Goal: Ask a question

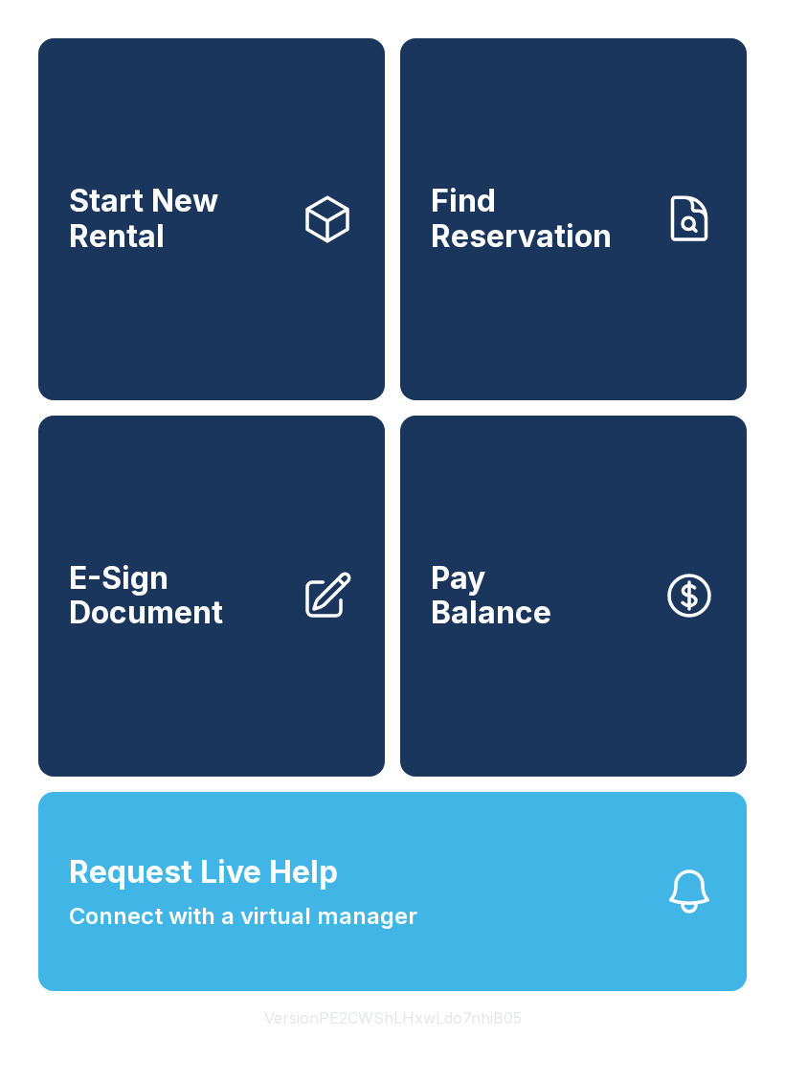
click at [439, 1045] on button "Version PE2CWShLHxwLdo7nhiB05" at bounding box center [393, 1018] width 288 height 54
click at [438, 1045] on button "Version PE2CWShLHxwLdo7nhiB05" at bounding box center [393, 1018] width 288 height 54
click at [426, 1045] on button "Version PE2CWShLHxwLdo7nhiB05" at bounding box center [393, 1018] width 288 height 54
click at [413, 1045] on button "Version PE2CWShLHxwLdo7nhiB05" at bounding box center [393, 1018] width 288 height 54
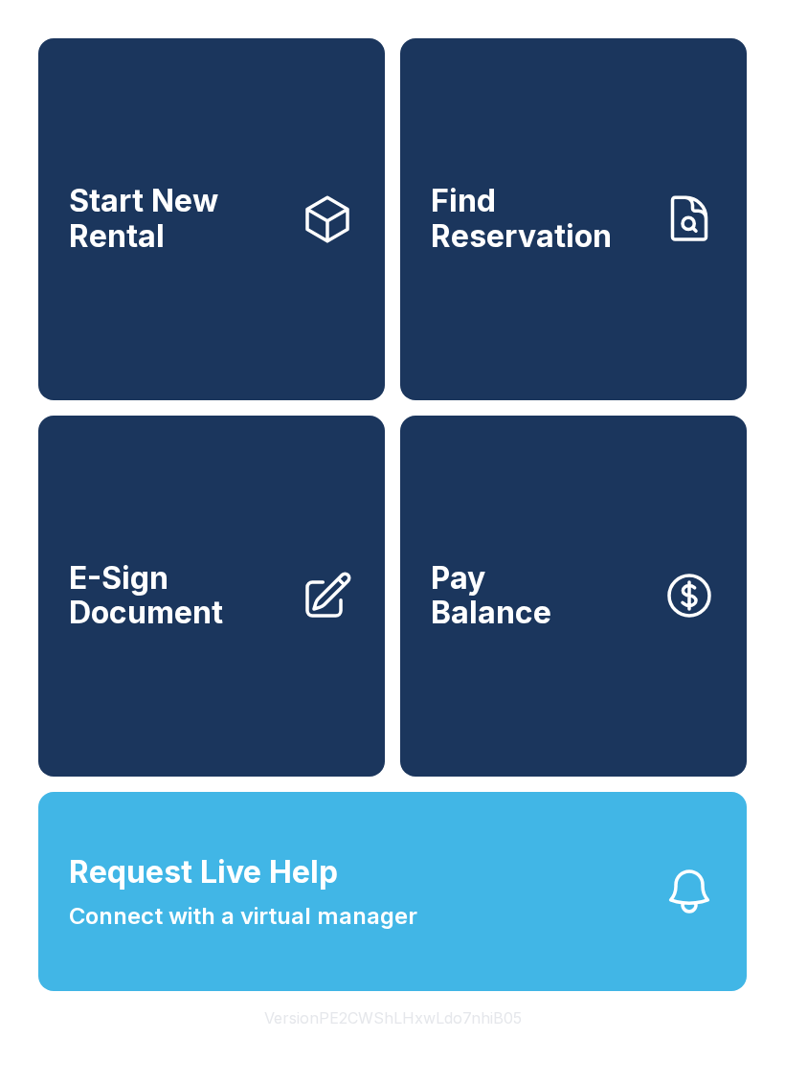
click at [412, 1045] on button "Version PE2CWShLHxwLdo7nhiB05" at bounding box center [393, 1018] width 288 height 54
click at [404, 1045] on button "Version PE2CWShLHxwLdo7nhiB05" at bounding box center [393, 1018] width 288 height 54
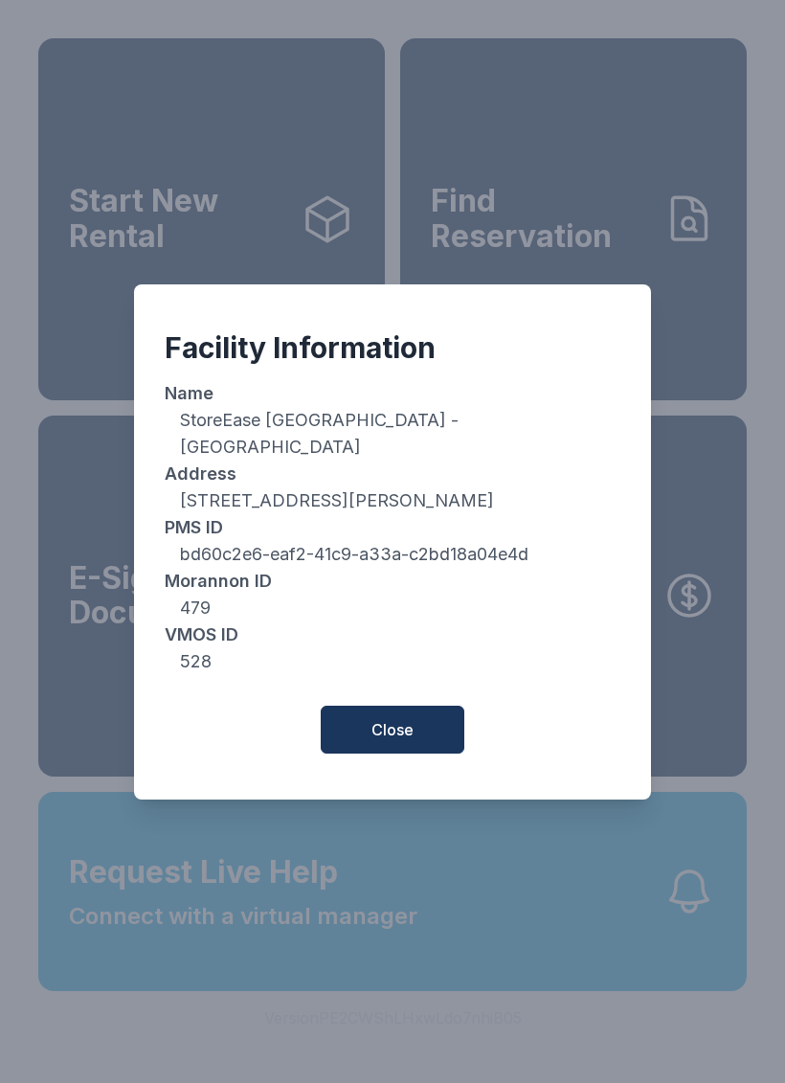
click at [406, 719] on span "Close" at bounding box center [393, 729] width 42 height 23
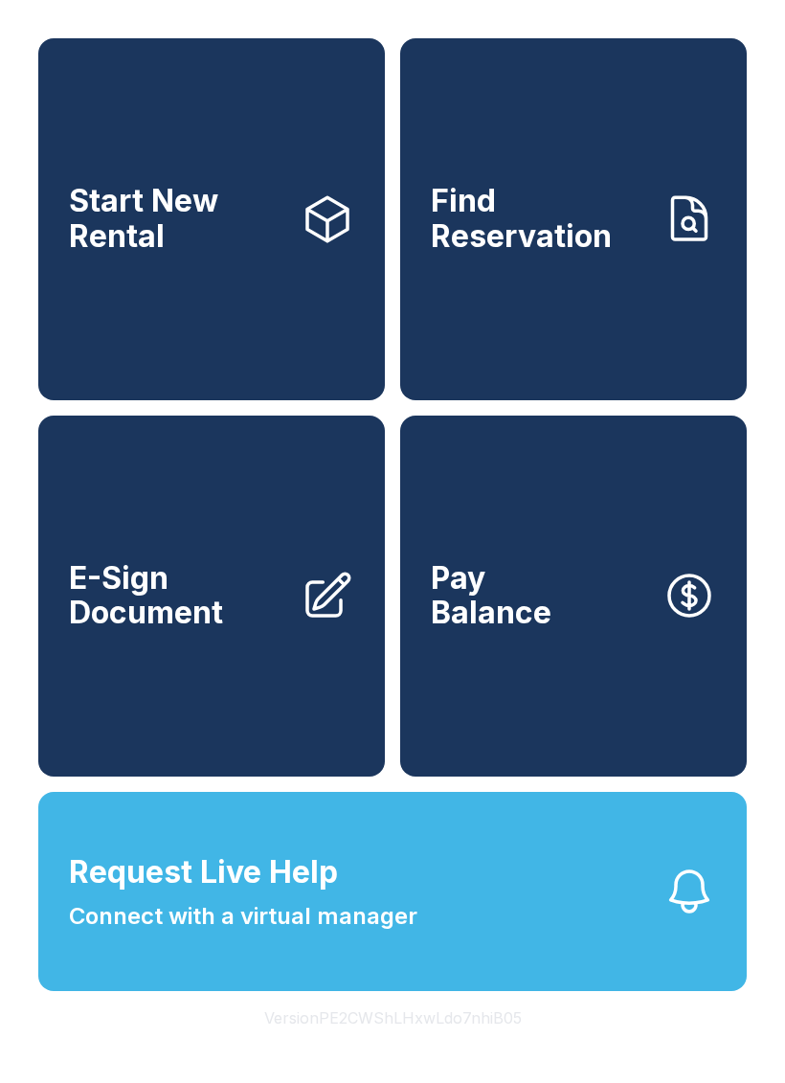
click at [502, 1045] on button "Version PE2CWShLHxwLdo7nhiB05" at bounding box center [393, 1018] width 288 height 54
click at [490, 1045] on button "Version PE2CWShLHxwLdo7nhiB05" at bounding box center [393, 1018] width 288 height 54
click at [436, 1045] on button "Version PE2CWShLHxwLdo7nhiB05" at bounding box center [393, 1018] width 288 height 54
click at [475, 1045] on button "Version PE2CWShLHxwLdo7nhiB05" at bounding box center [393, 1018] width 288 height 54
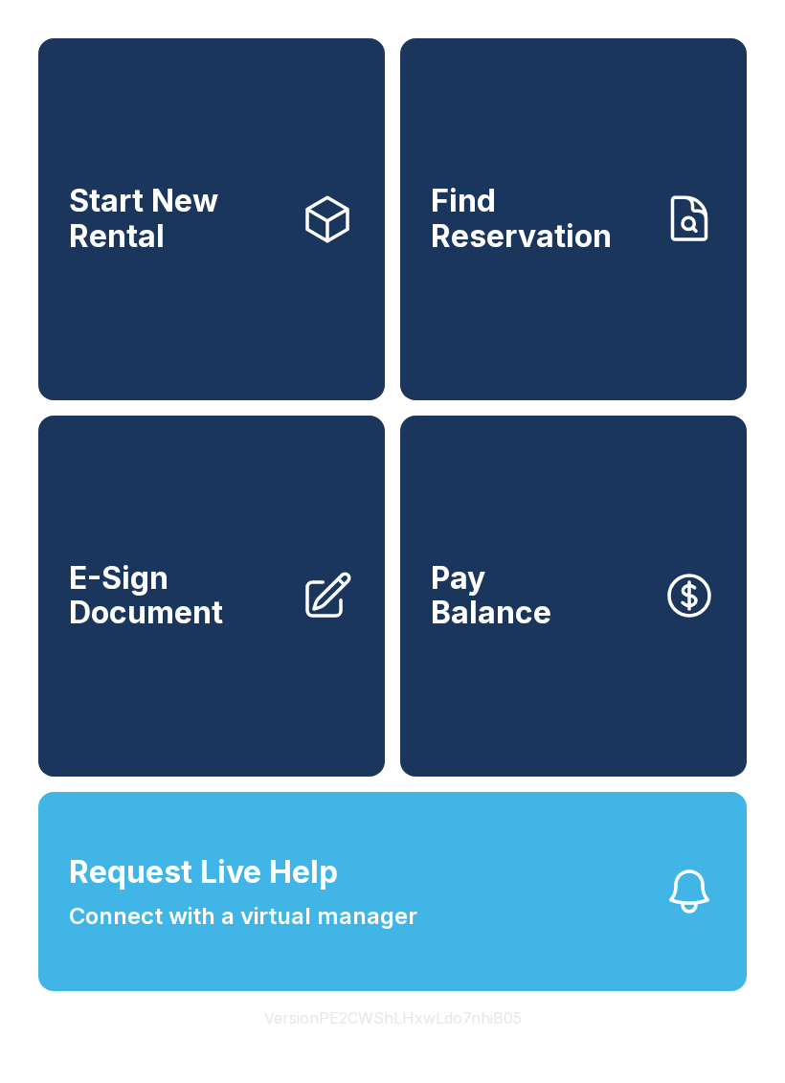
click at [466, 1045] on button "Version PE2CWShLHxwLdo7nhiB05" at bounding box center [393, 1018] width 288 height 54
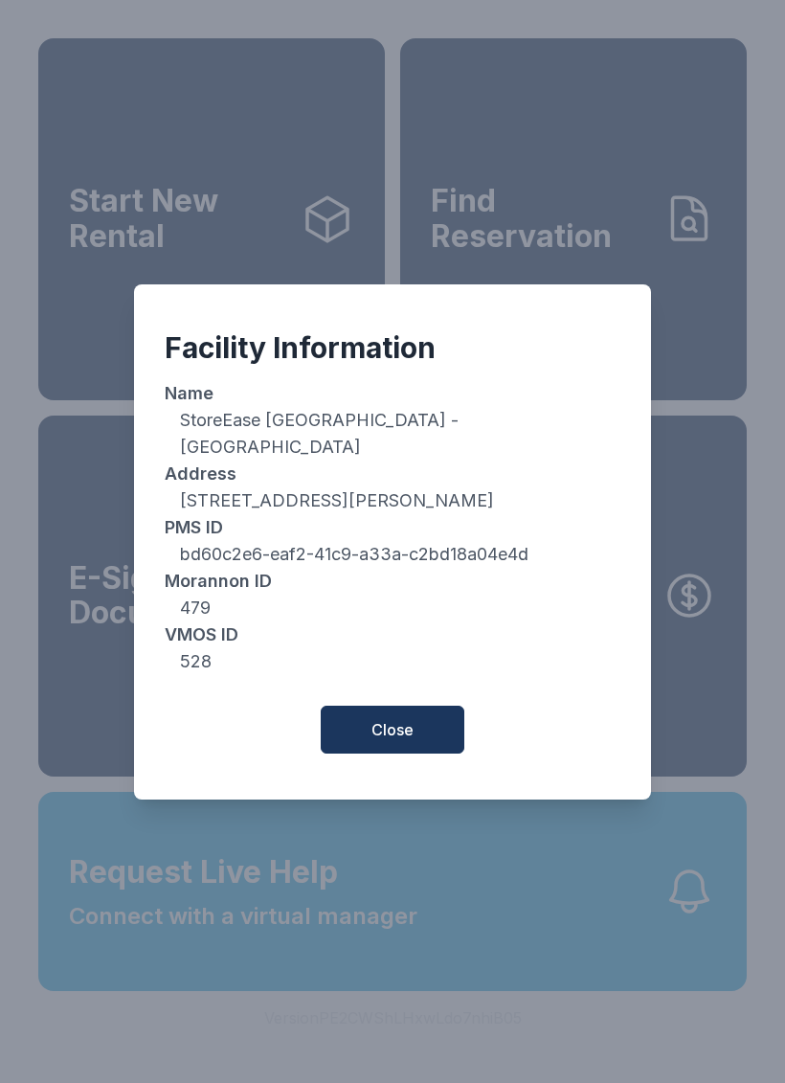
click at [387, 724] on span "Close" at bounding box center [393, 729] width 42 height 23
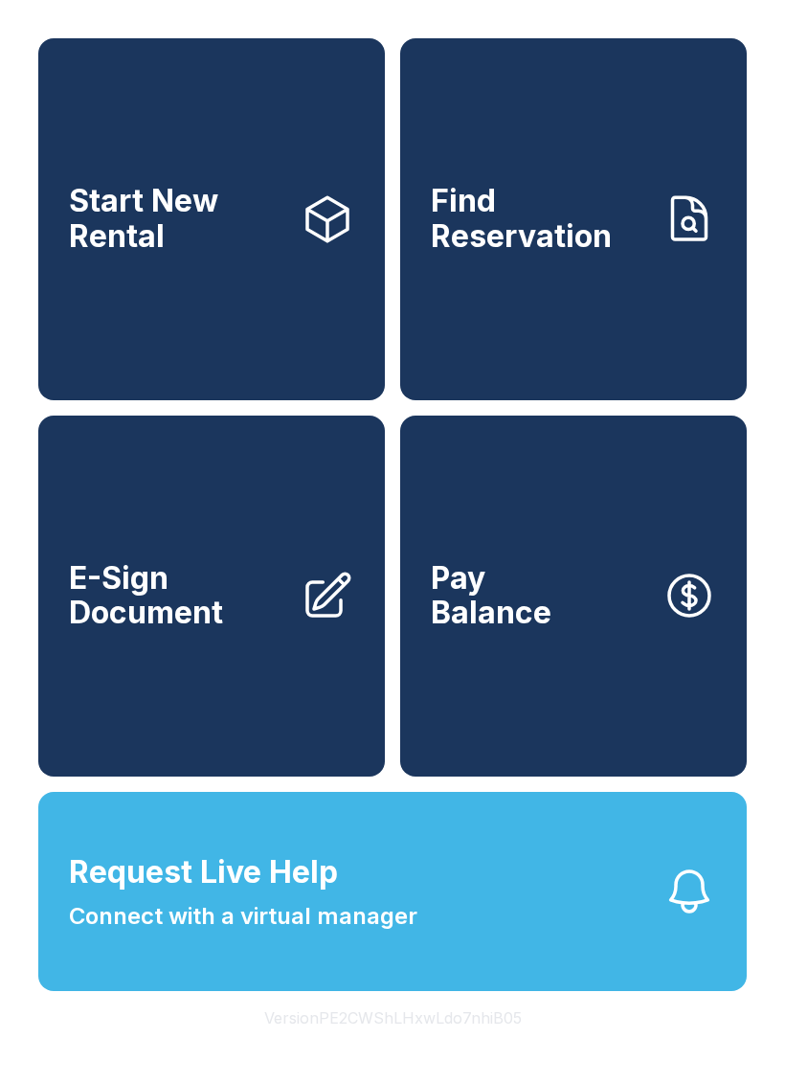
click at [330, 934] on span "Connect with a virtual manager" at bounding box center [243, 916] width 349 height 34
click at [379, 802] on div "Request Live Help A Virtual Manager has been alerted and will be with you short…" at bounding box center [392, 541] width 785 height 1083
